Goal: Task Accomplishment & Management: Complete application form

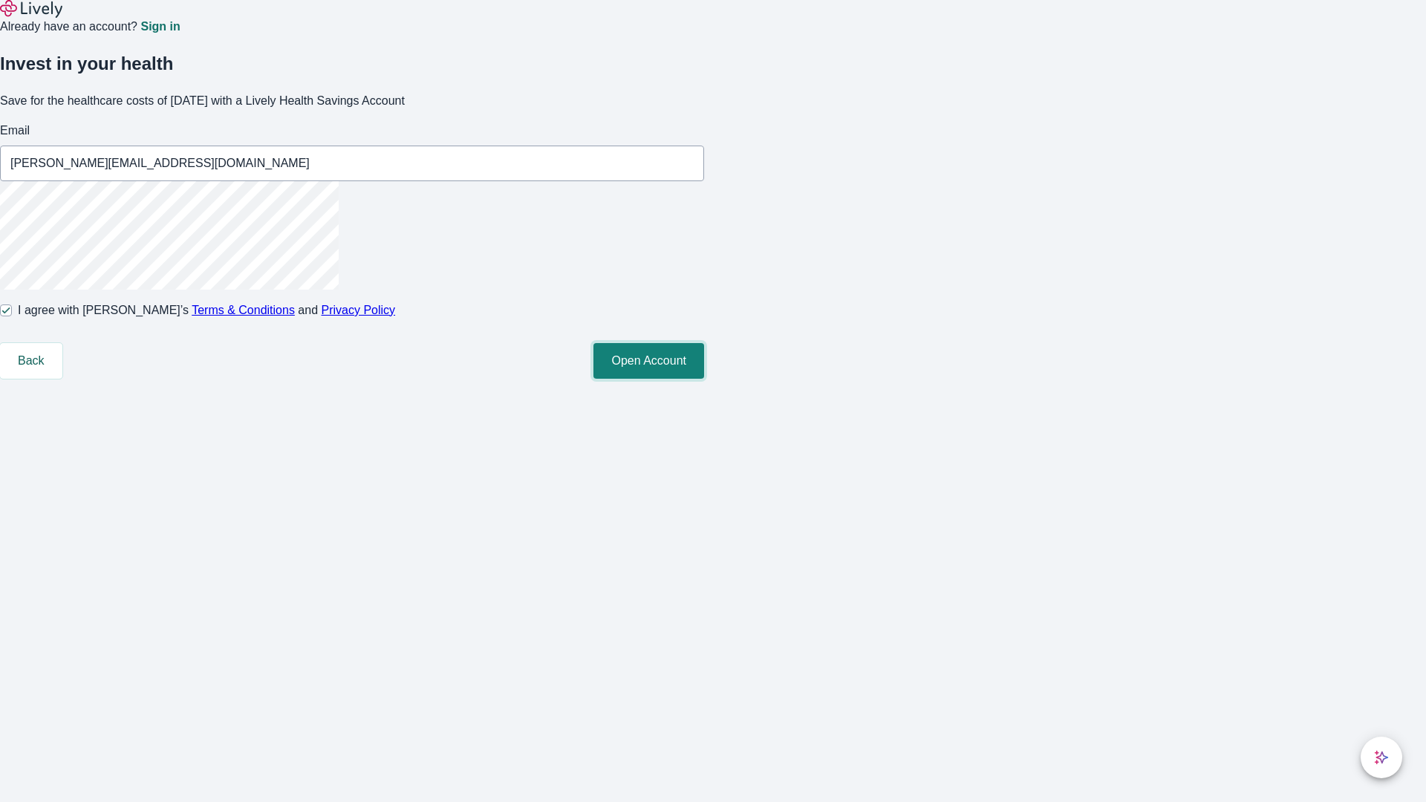
click at [704, 379] on button "Open Account" at bounding box center [648, 361] width 111 height 36
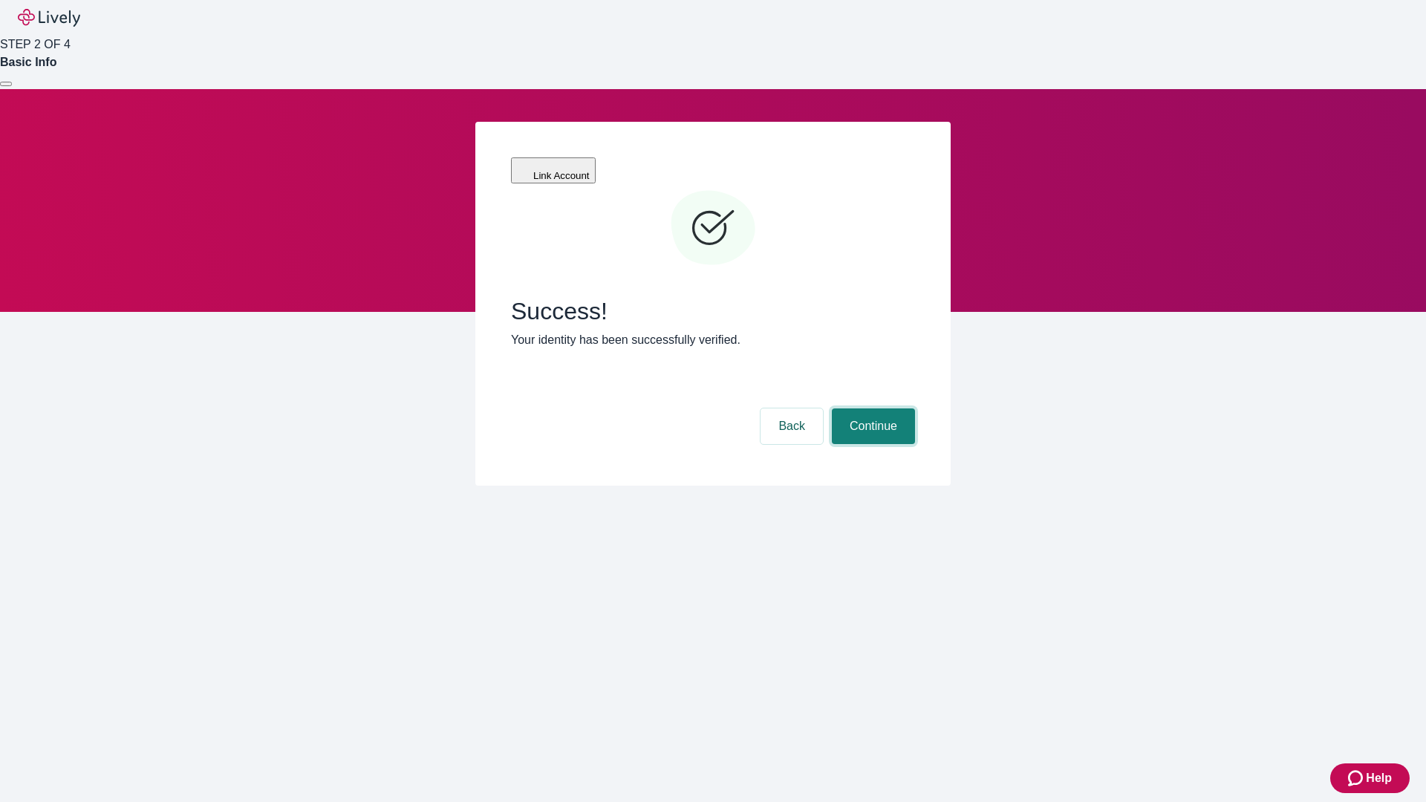
click at [871, 408] on button "Continue" at bounding box center [873, 426] width 83 height 36
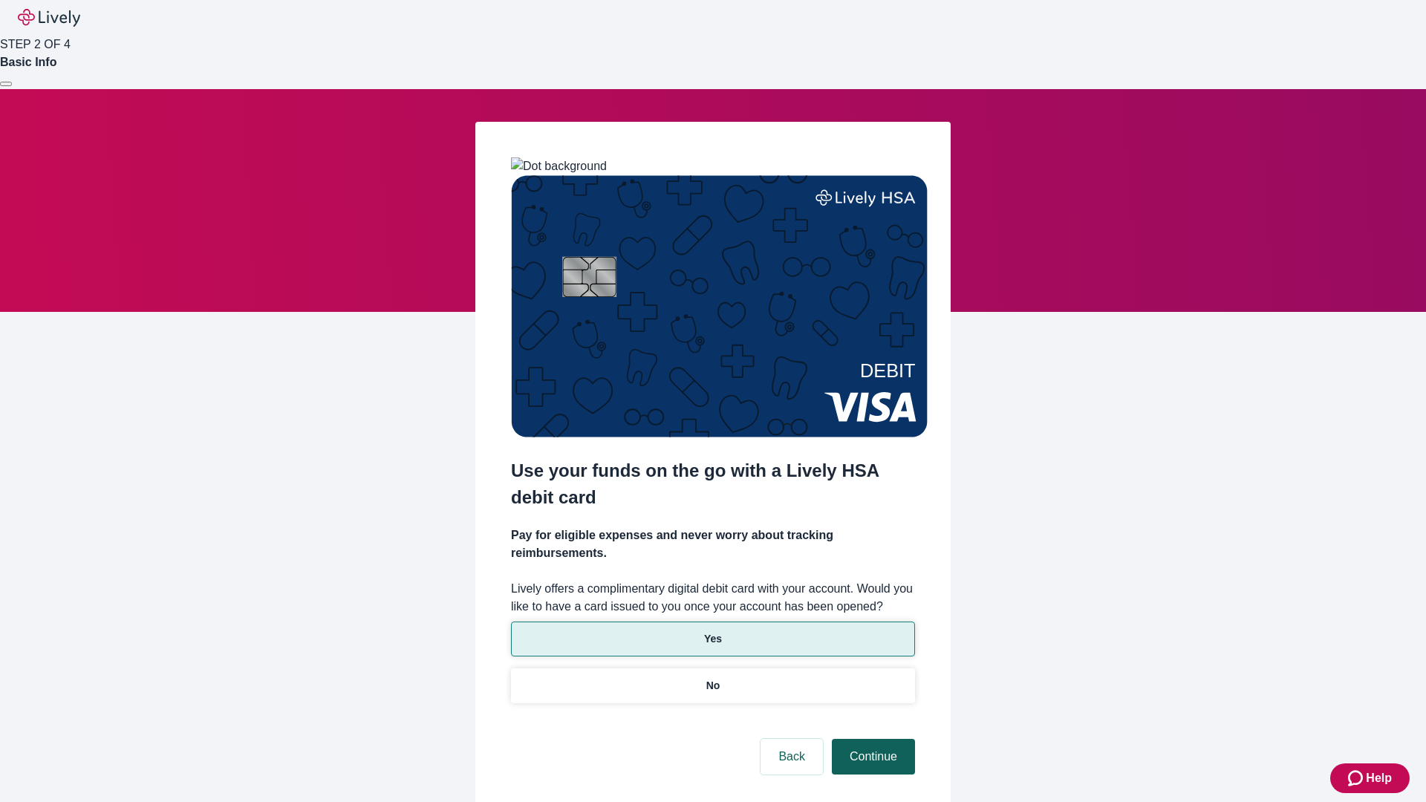
click at [712, 678] on p "No" at bounding box center [713, 686] width 14 height 16
click at [871, 739] on button "Continue" at bounding box center [873, 757] width 83 height 36
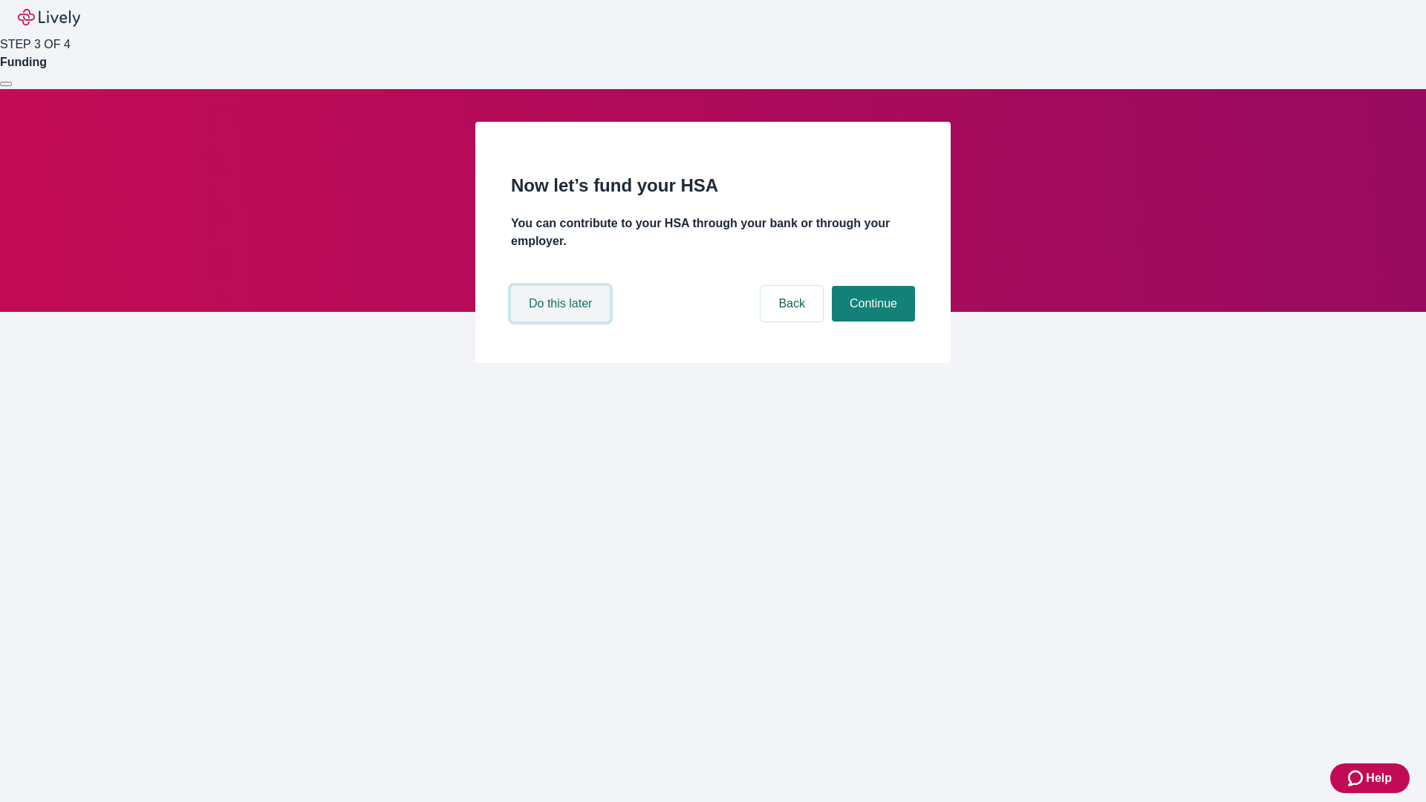
click at [562, 322] on button "Do this later" at bounding box center [560, 304] width 99 height 36
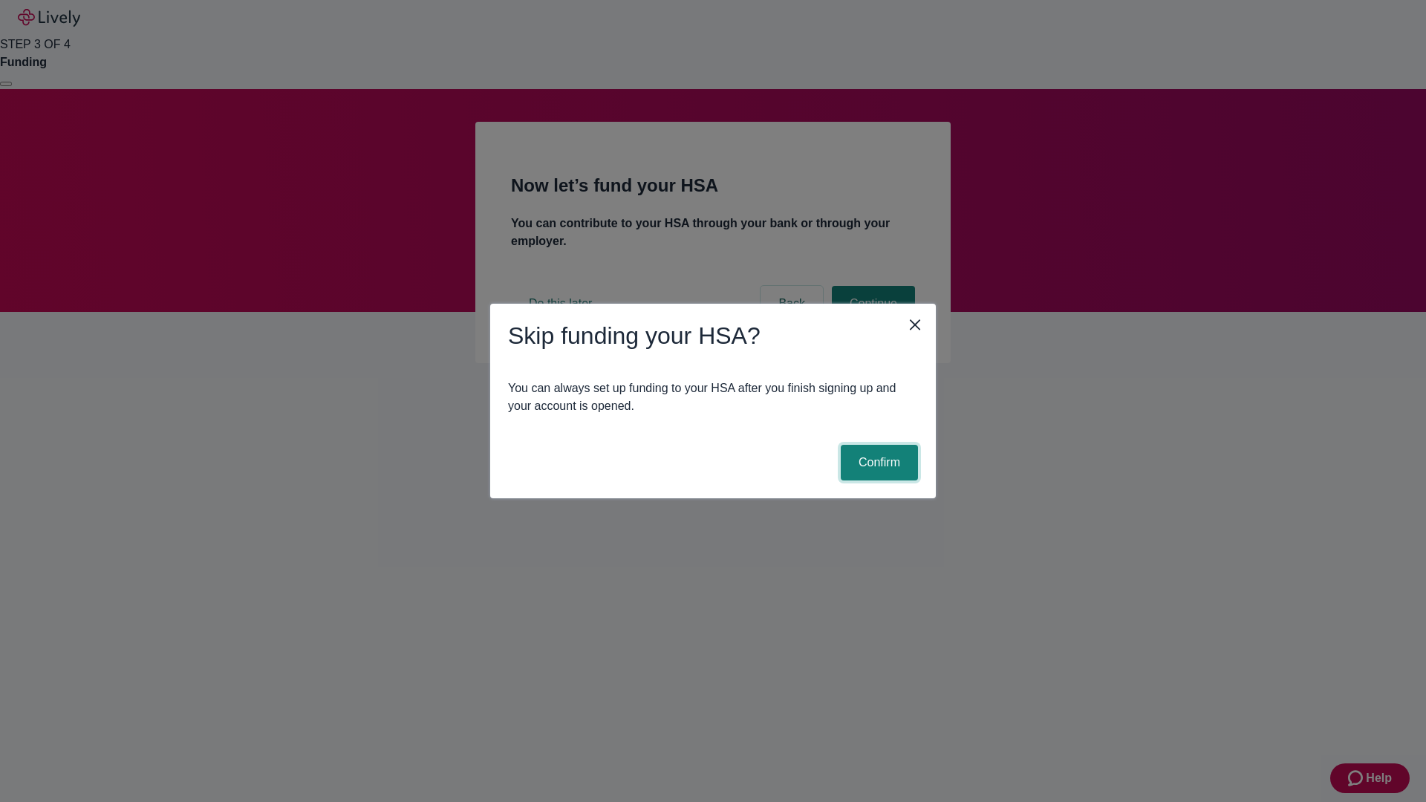
click at [877, 463] on button "Confirm" at bounding box center [879, 463] width 77 height 36
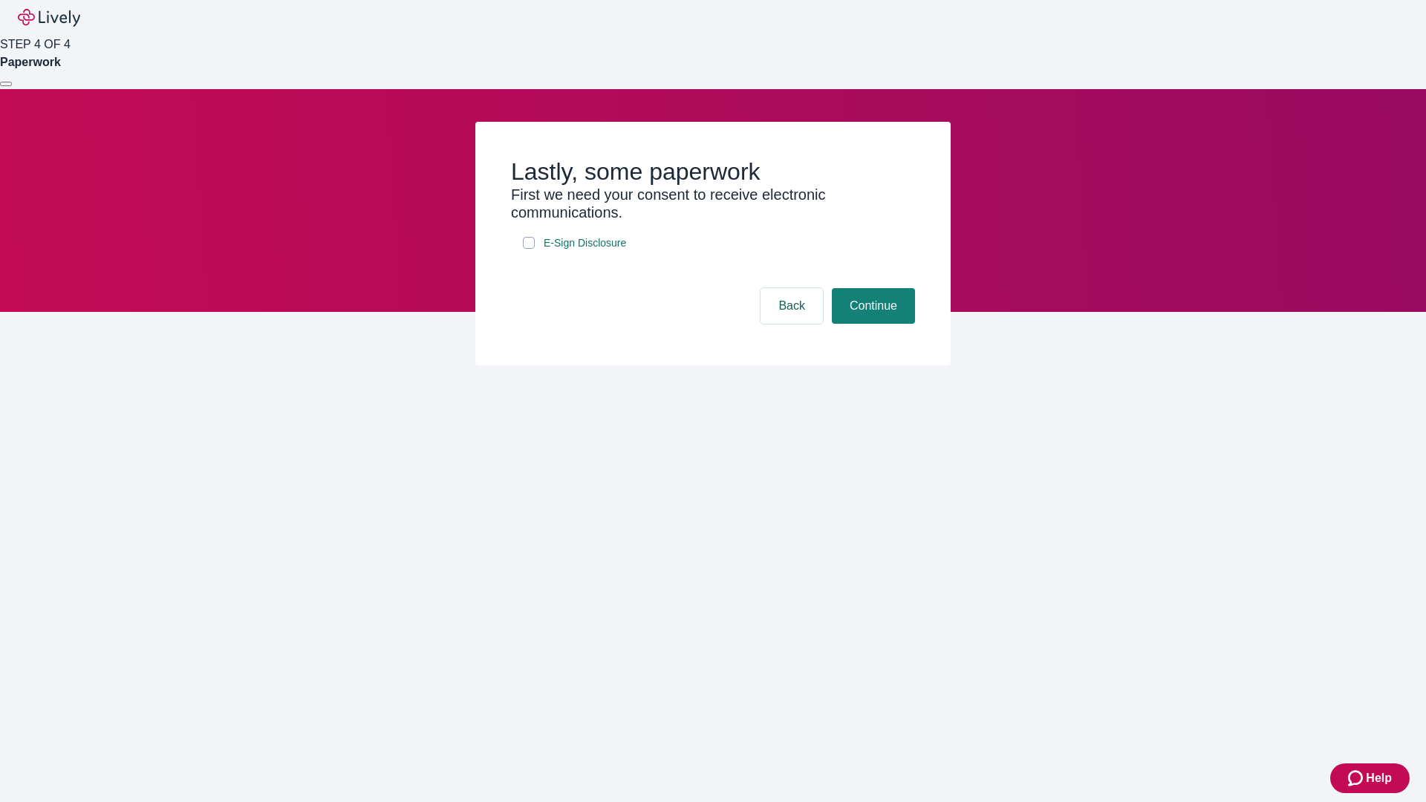
click at [529, 249] on input "E-Sign Disclosure" at bounding box center [529, 243] width 12 height 12
checkbox input "true"
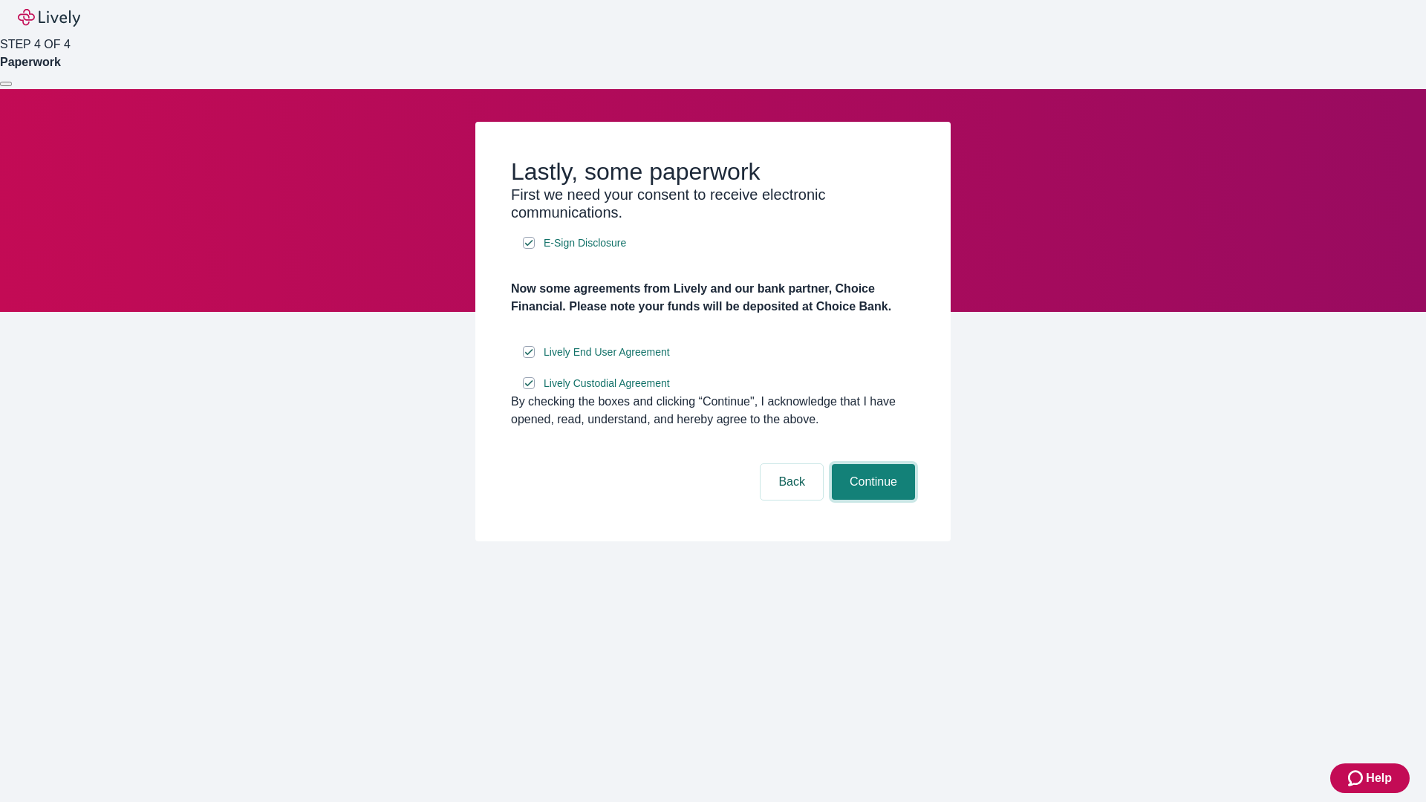
click at [871, 500] on button "Continue" at bounding box center [873, 482] width 83 height 36
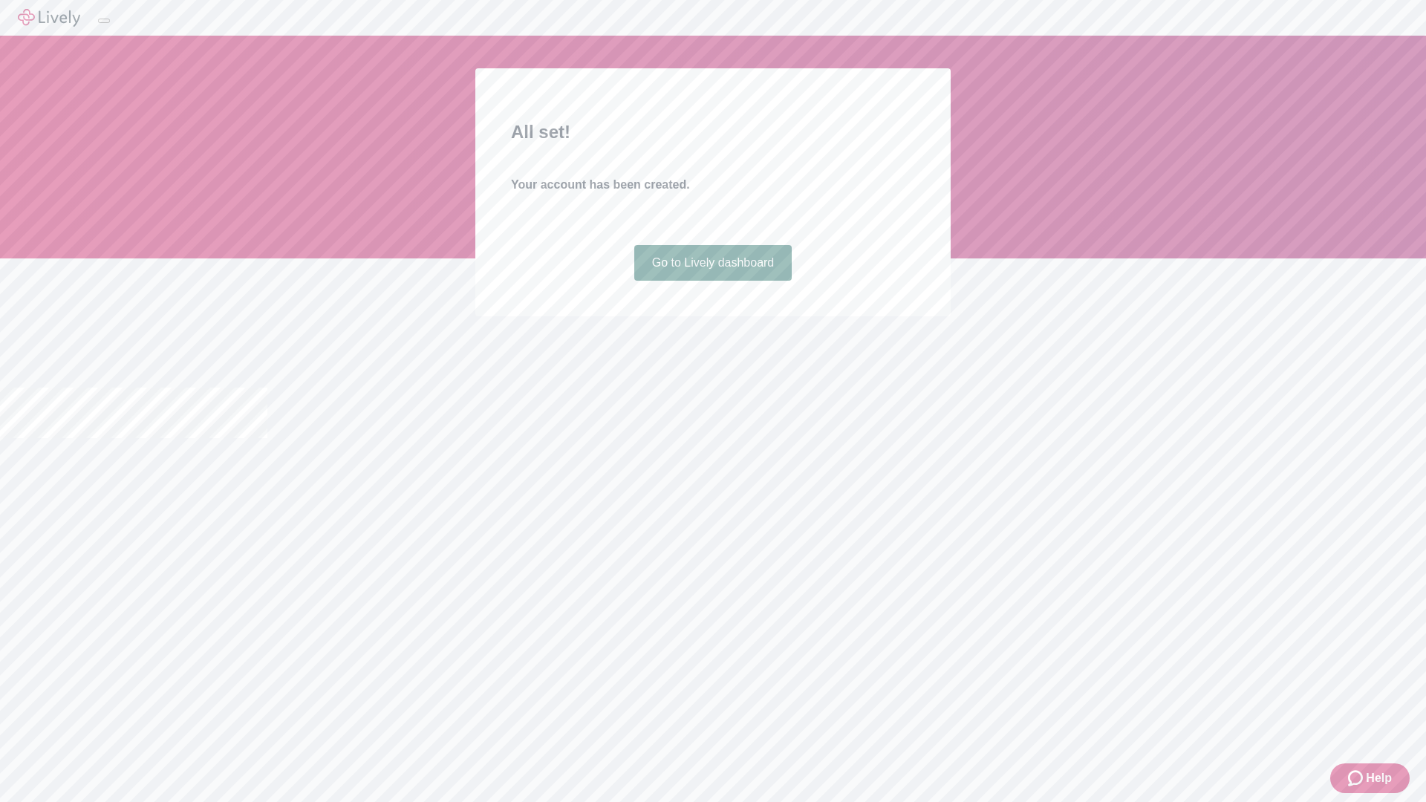
click at [712, 281] on link "Go to Lively dashboard" at bounding box center [713, 263] width 158 height 36
